Goal: Communication & Community: Answer question/provide support

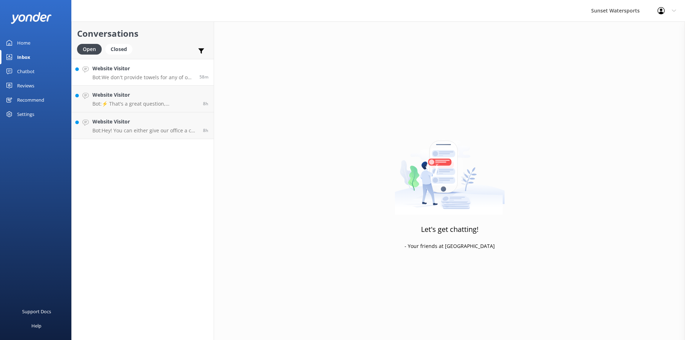
click at [165, 77] on p "Bot: We don't provide towels for any of our trips, so you'll need to bring your…" at bounding box center [143, 77] width 102 height 6
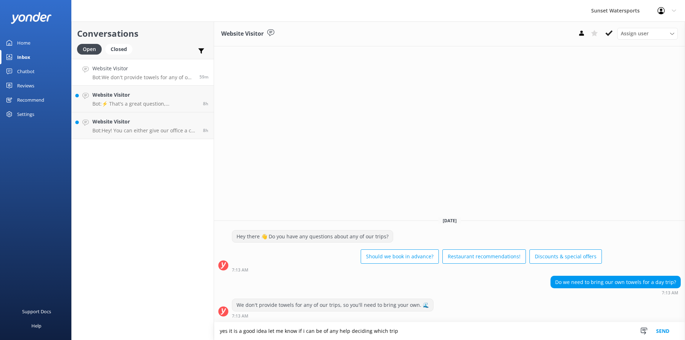
type textarea "yes it is a good idea let me know if i can be of any help deciding which trip"
click at [666, 329] on button "Send" at bounding box center [662, 331] width 27 height 18
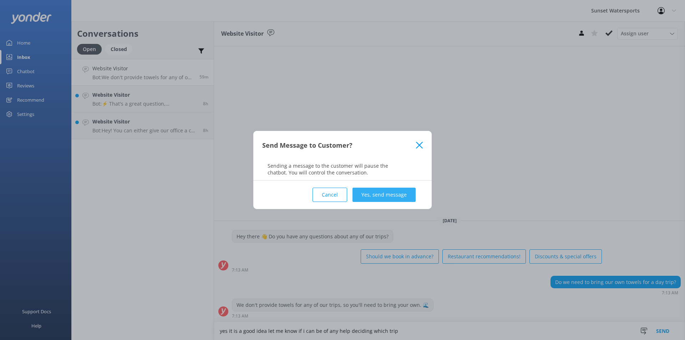
click at [383, 192] on button "Yes, send message" at bounding box center [383, 195] width 63 height 14
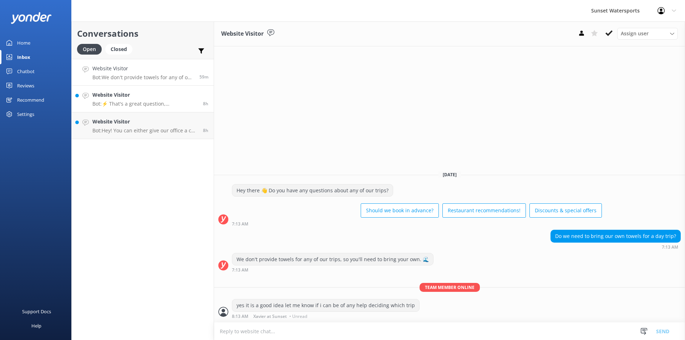
click at [121, 103] on p "Bot: ⚡ That's a great question, unfortunately I do not know the answer. I'm goi…" at bounding box center [144, 104] width 105 height 6
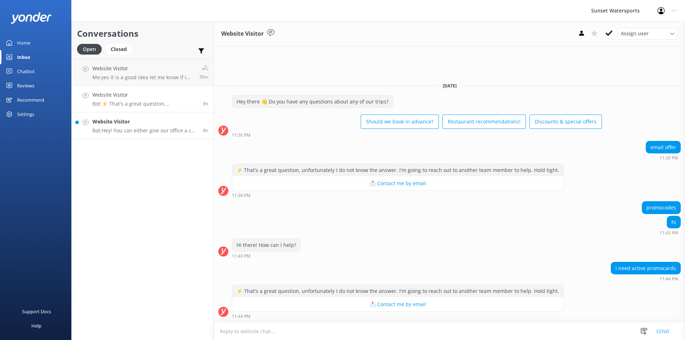
click at [113, 125] on h4 "Website Visitor" at bounding box center [144, 122] width 105 height 8
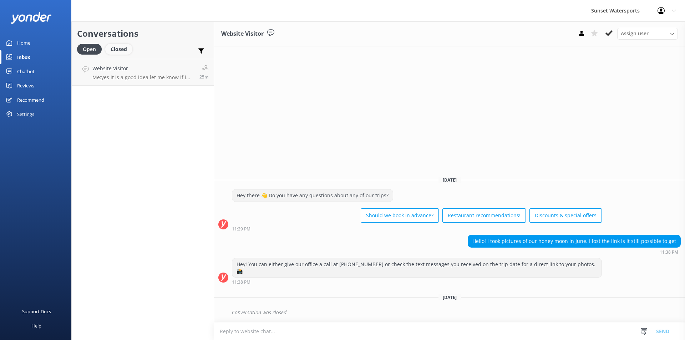
click at [124, 51] on div "Closed" at bounding box center [118, 49] width 27 height 11
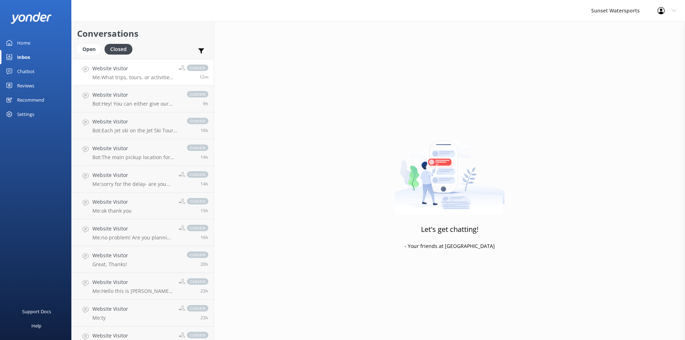
click at [136, 76] on p "Me: What trips, tours, or activities are you interested in and for what date?" at bounding box center [132, 77] width 81 height 6
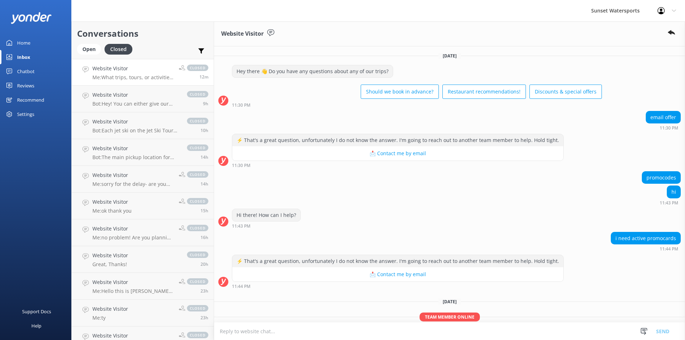
scroll to position [68, 0]
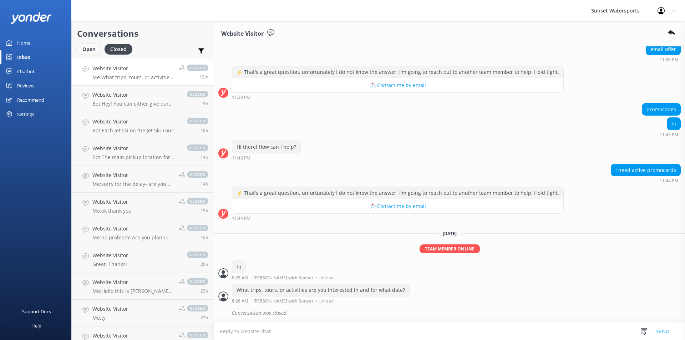
click at [89, 48] on div "Open" at bounding box center [89, 49] width 24 height 11
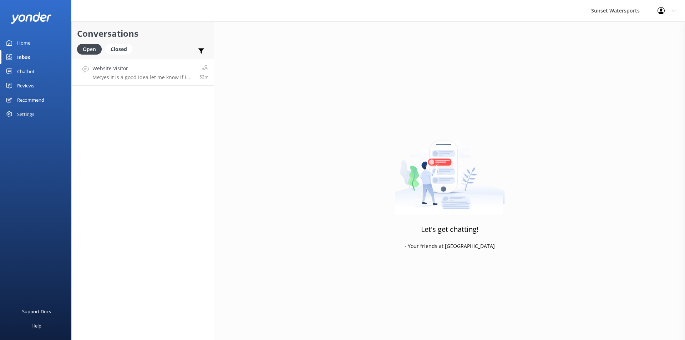
click at [128, 75] on p "Me: yes it is a good idea let me know if i can be of any help deciding which tr…" at bounding box center [143, 77] width 102 height 6
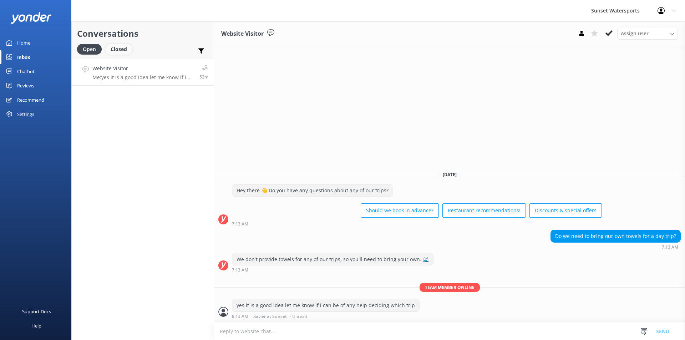
click at [119, 50] on div "Closed" at bounding box center [118, 49] width 27 height 11
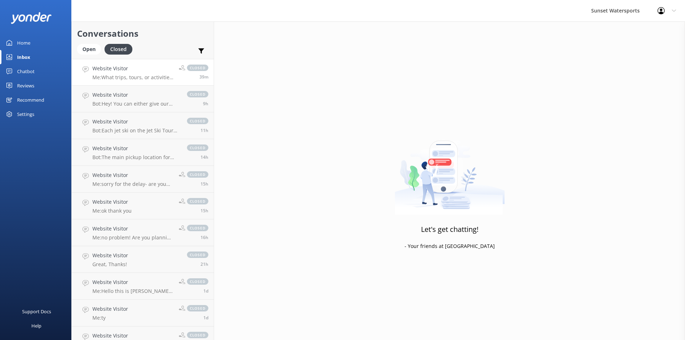
click at [140, 78] on p "Me: What trips, tours, or activities are you interested in and for what date?" at bounding box center [132, 77] width 81 height 6
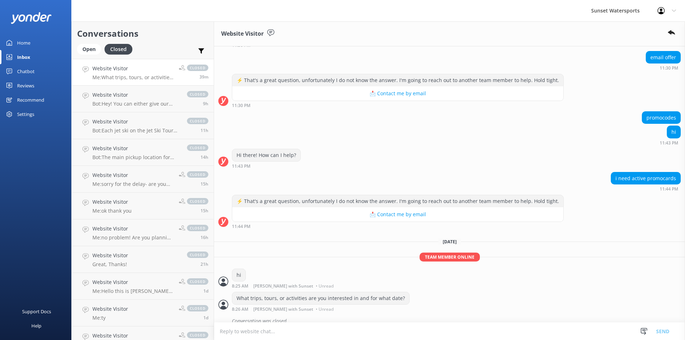
scroll to position [68, 0]
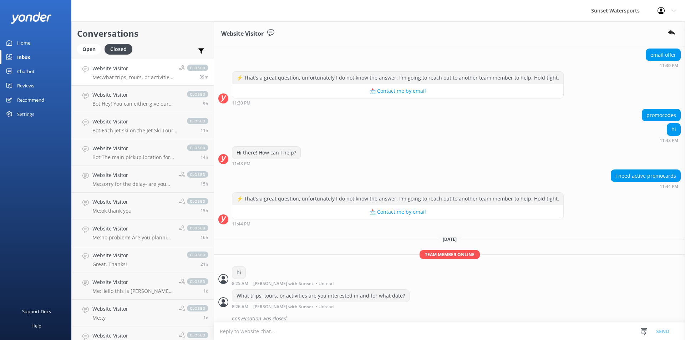
scroll to position [68, 0]
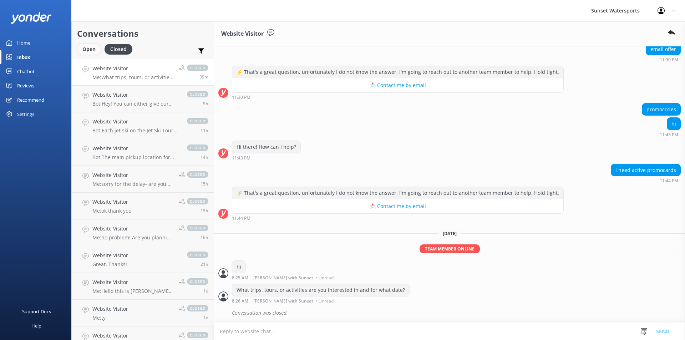
click at [90, 49] on div "Open" at bounding box center [89, 49] width 24 height 11
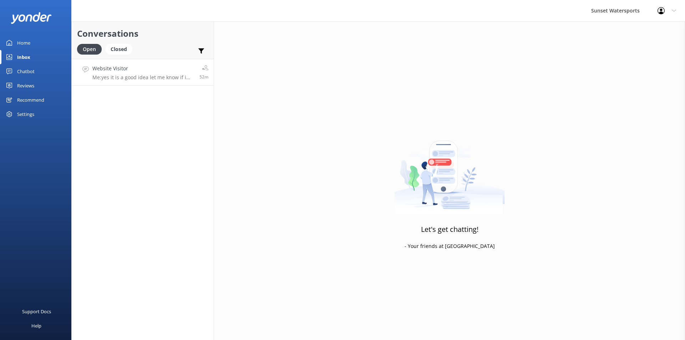
click at [156, 77] on p "Me: yes it is a good idea let me know if i can be of any help deciding which tr…" at bounding box center [143, 77] width 102 height 6
